Goal: Information Seeking & Learning: Learn about a topic

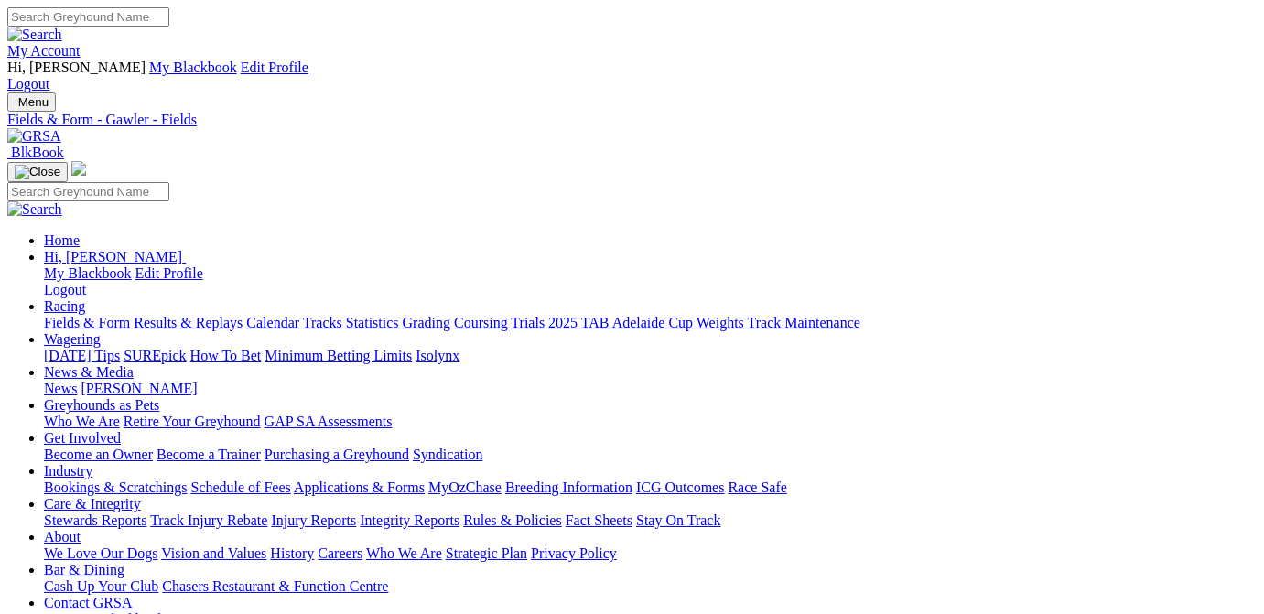
click at [220, 315] on link "Results & Replays" at bounding box center [188, 323] width 109 height 16
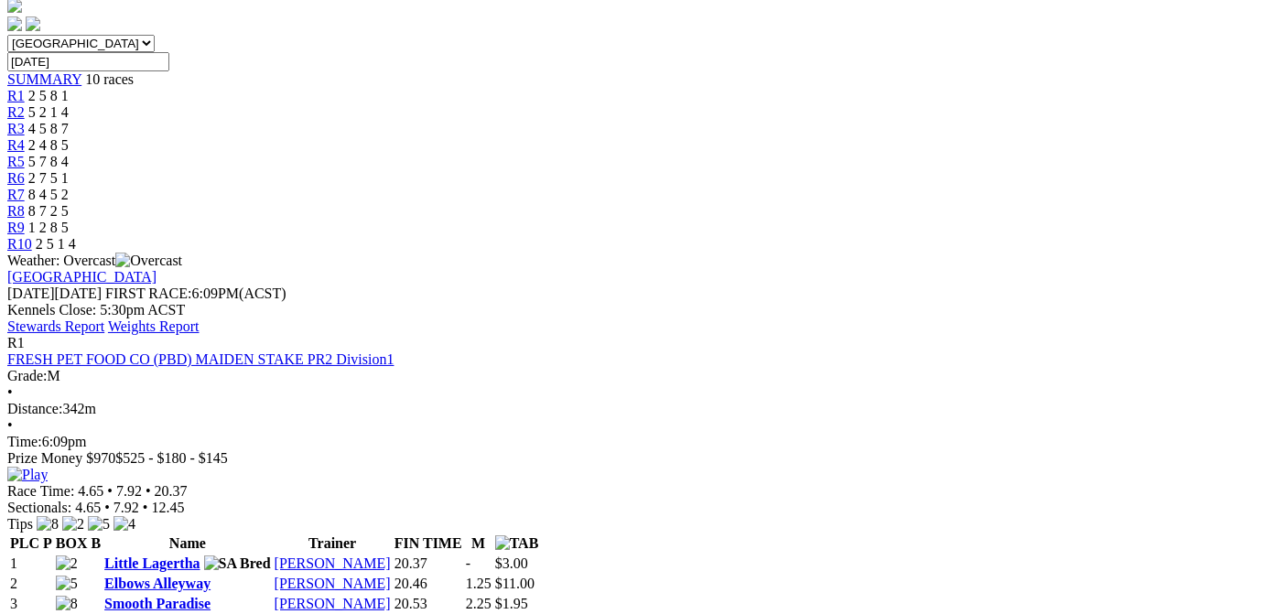
scroll to position [829, 0]
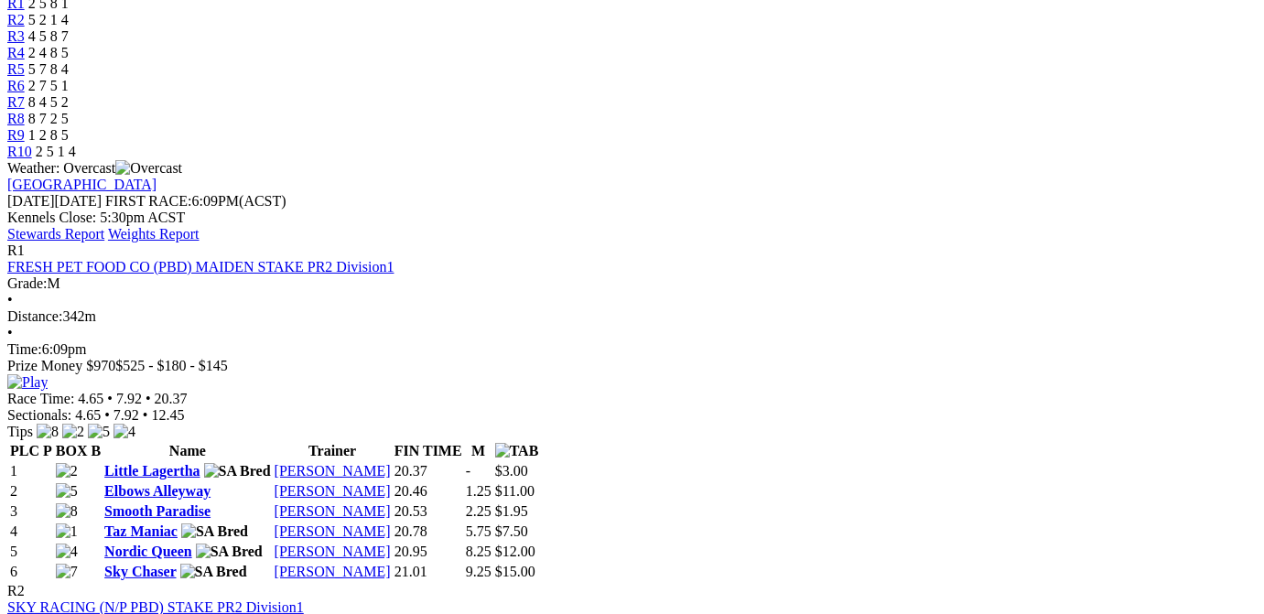
scroll to position [829, 0]
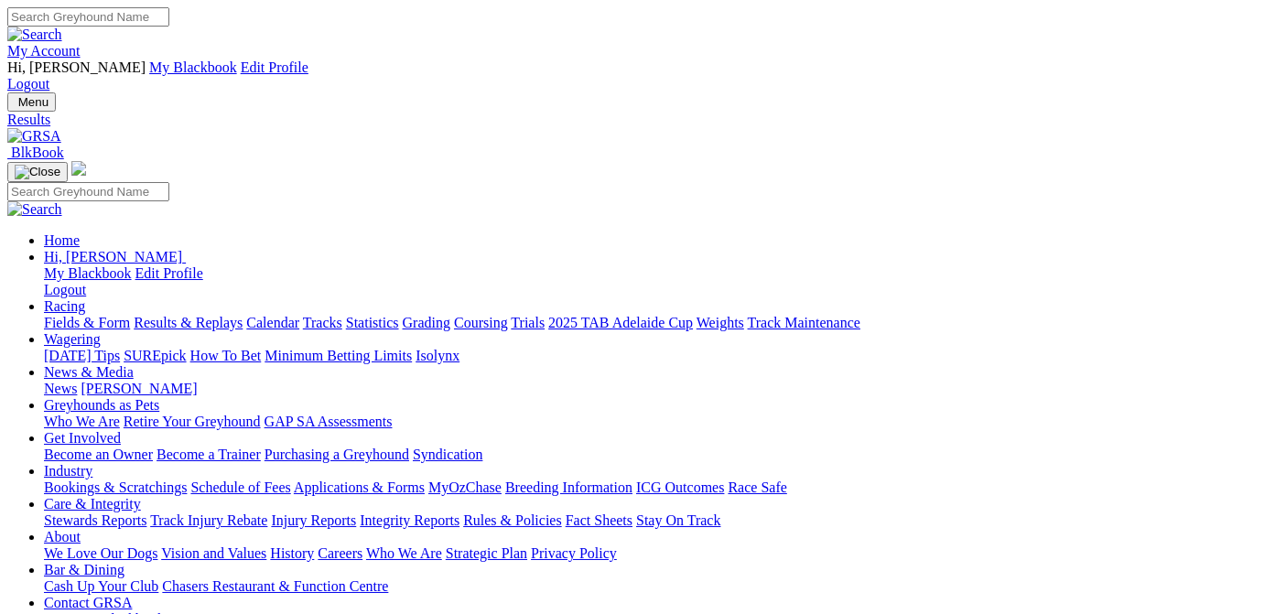
click at [81, 315] on link "Fields & Form" at bounding box center [87, 323] width 86 height 16
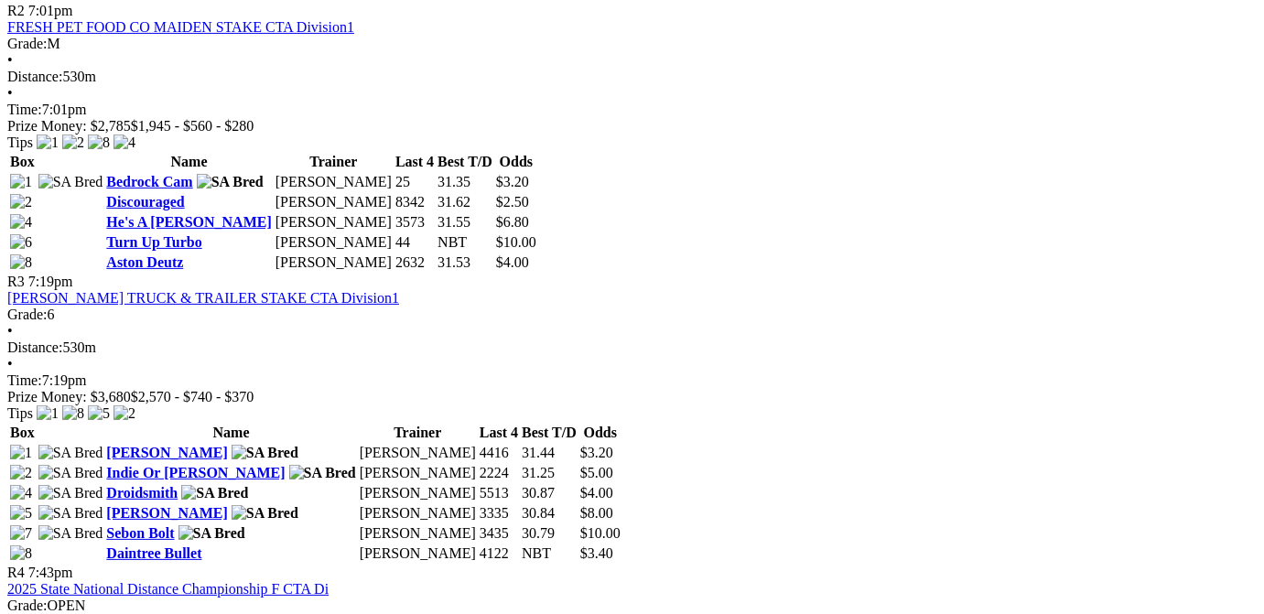
scroll to position [1842, 0]
